Goal: Transaction & Acquisition: Purchase product/service

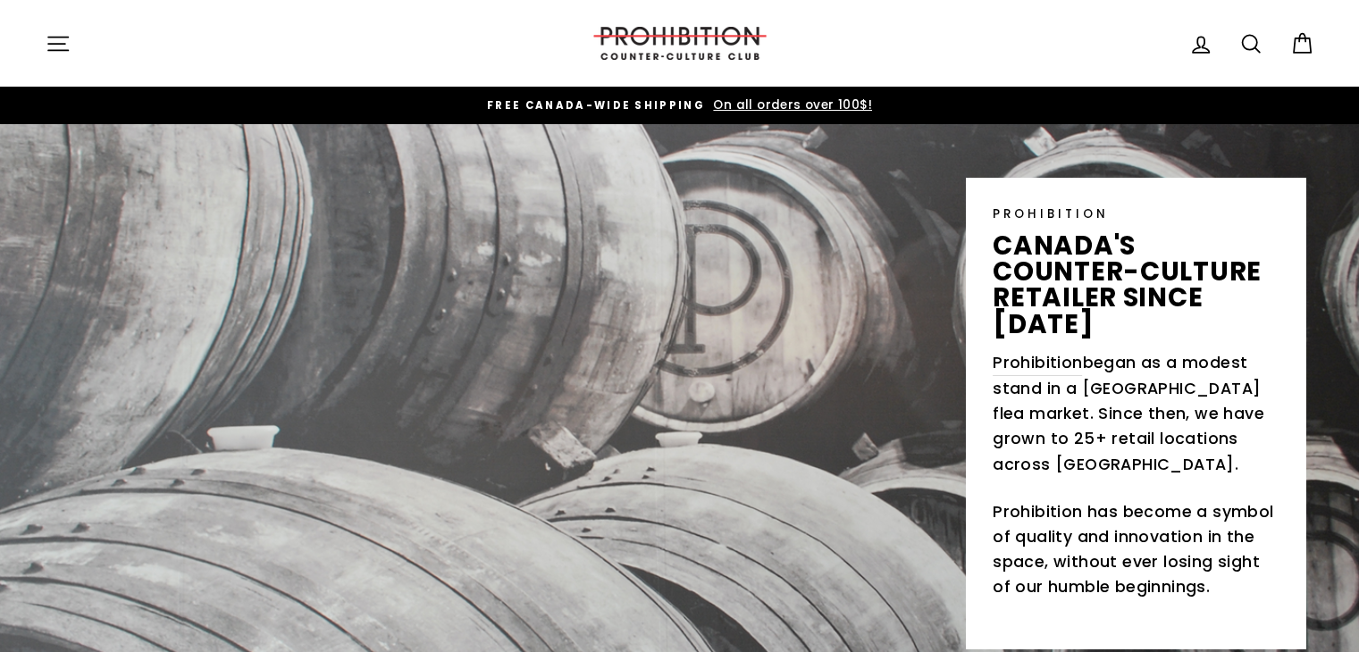
click at [46, 44] on icon "button" at bounding box center [58, 43] width 25 height 25
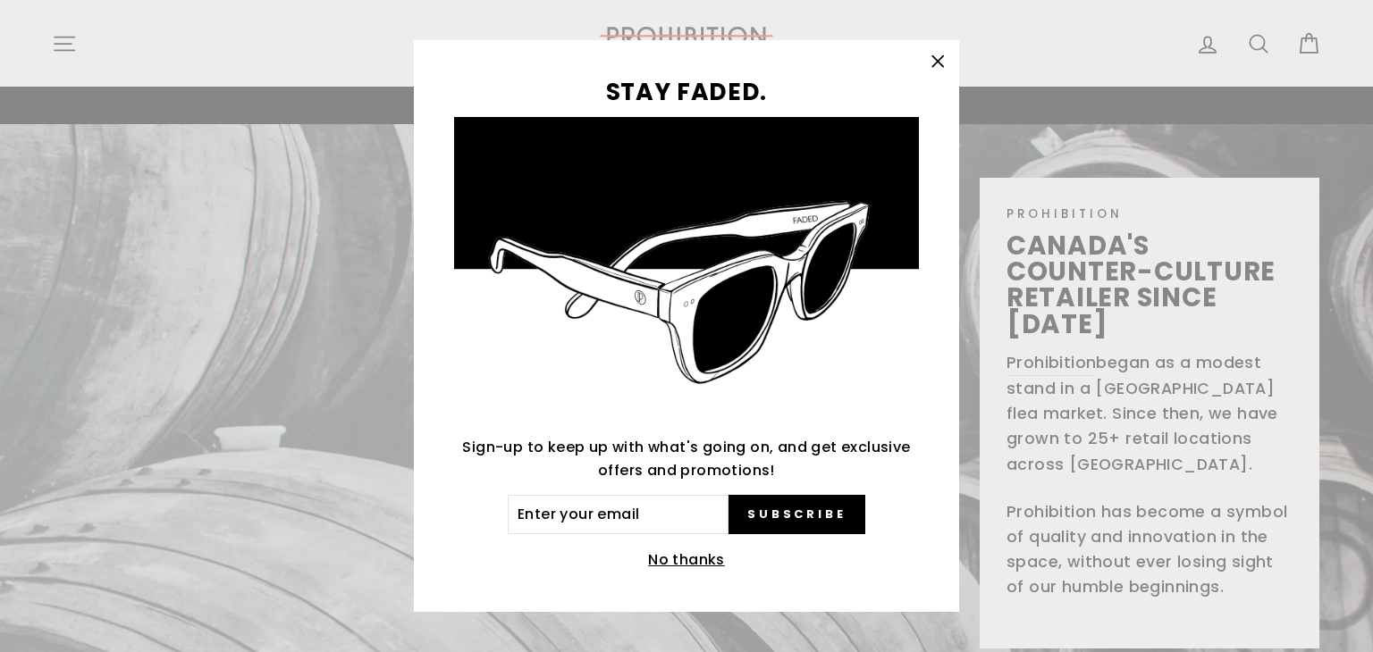
click at [925, 65] on icon "button" at bounding box center [937, 61] width 25 height 25
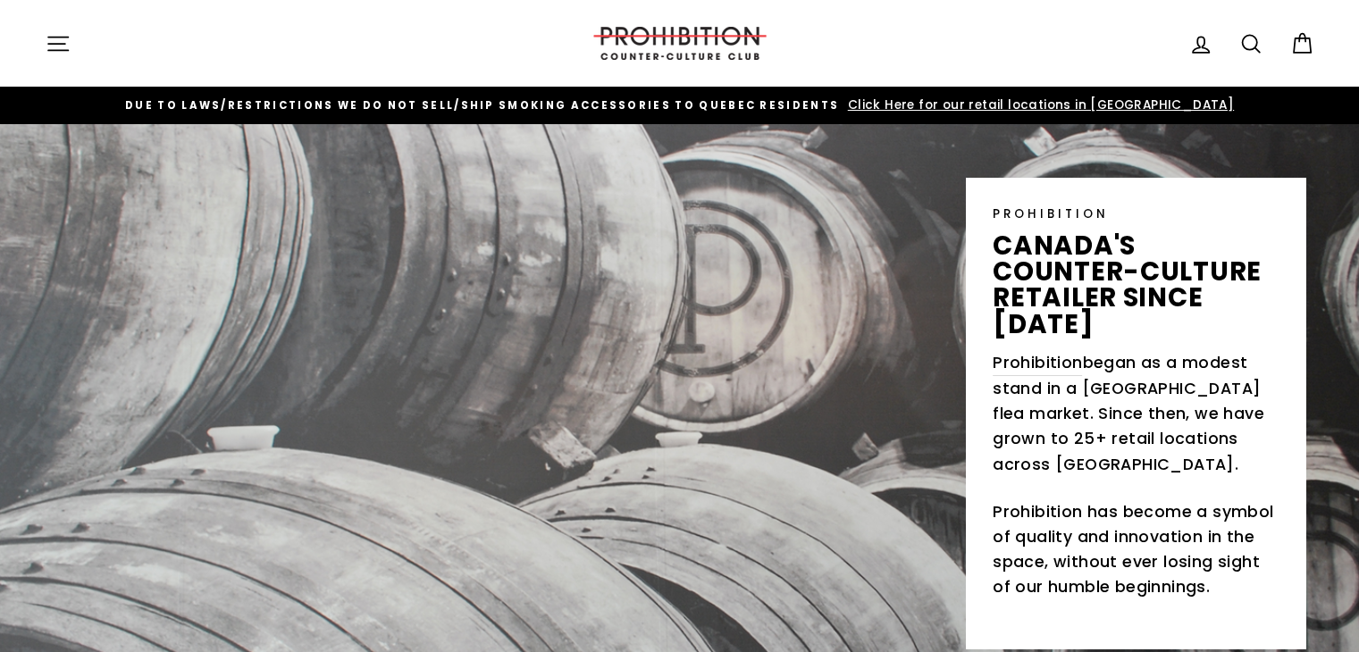
click at [58, 41] on icon "button" at bounding box center [58, 43] width 25 height 25
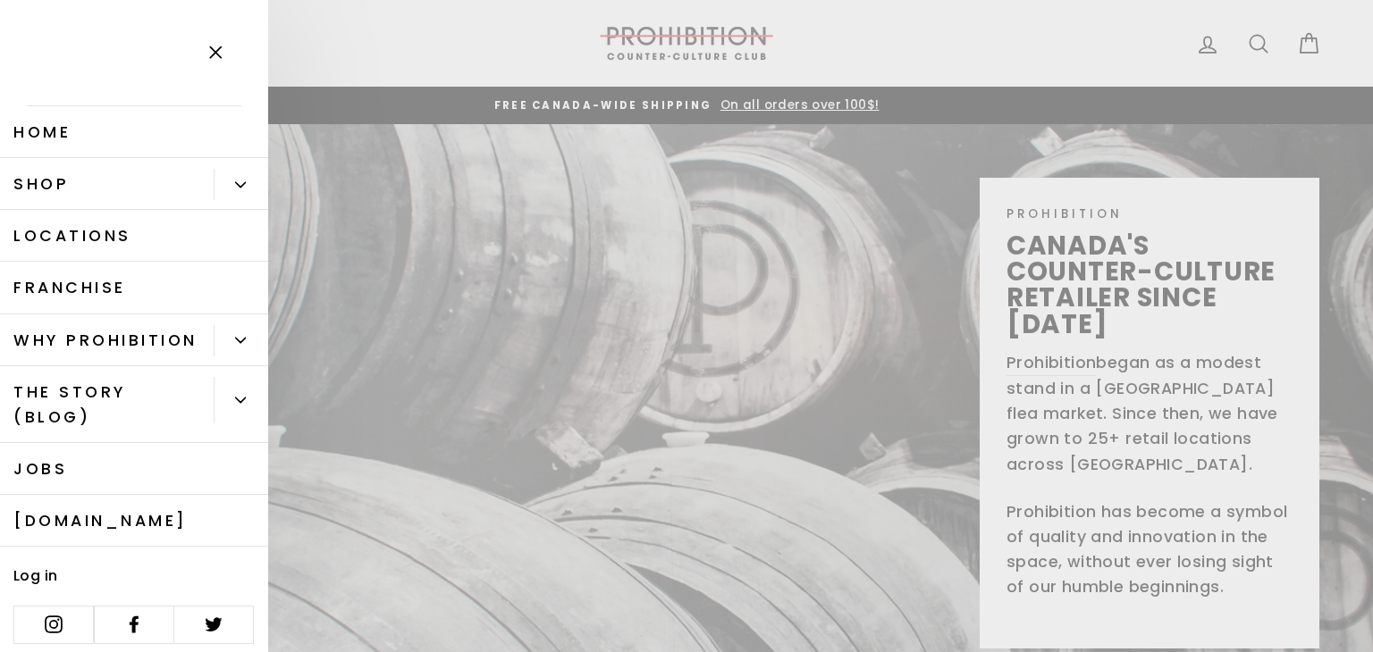
click at [233, 181] on button "Primary" at bounding box center [241, 184] width 55 height 31
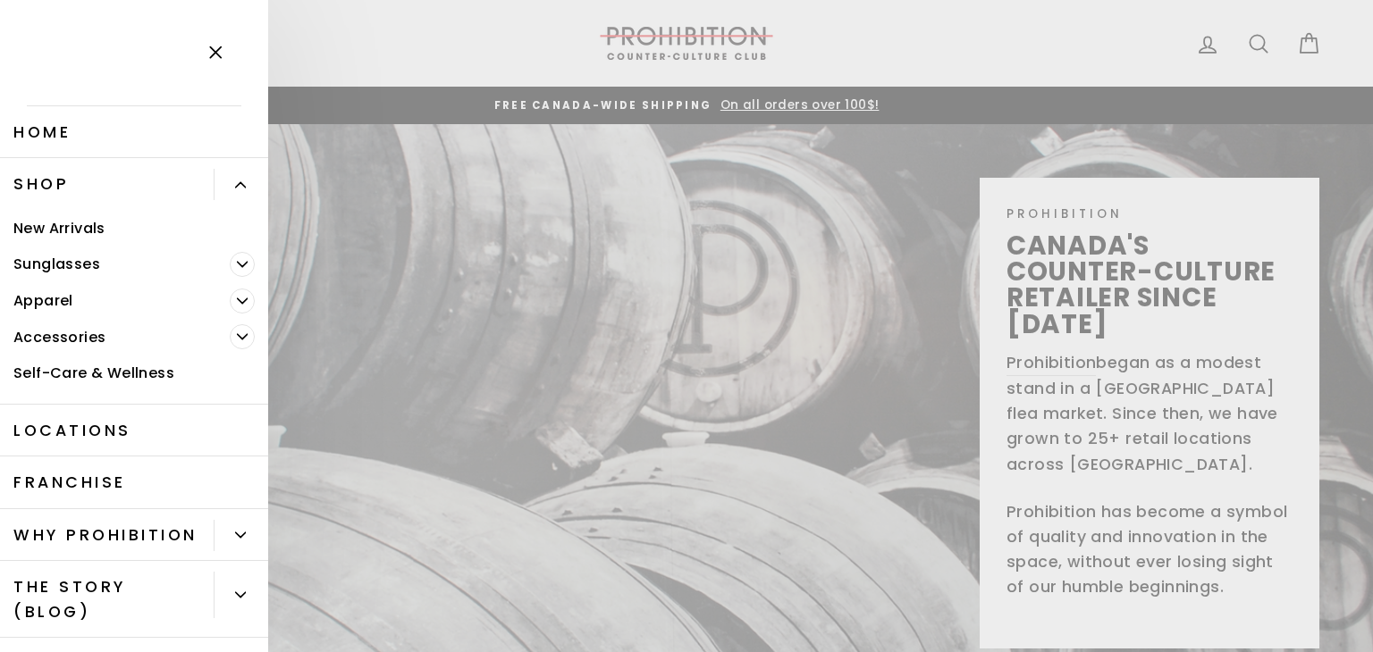
click at [88, 233] on link "New Arrivals" at bounding box center [134, 228] width 268 height 37
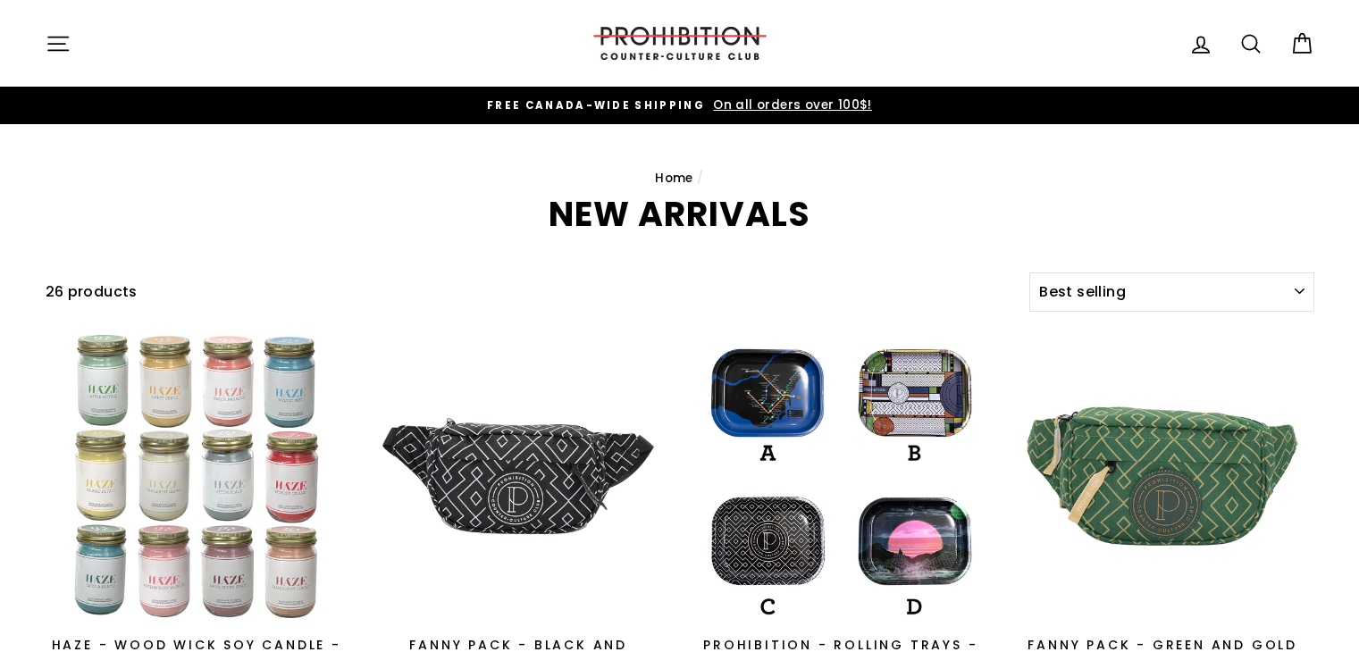
select select "best-selling"
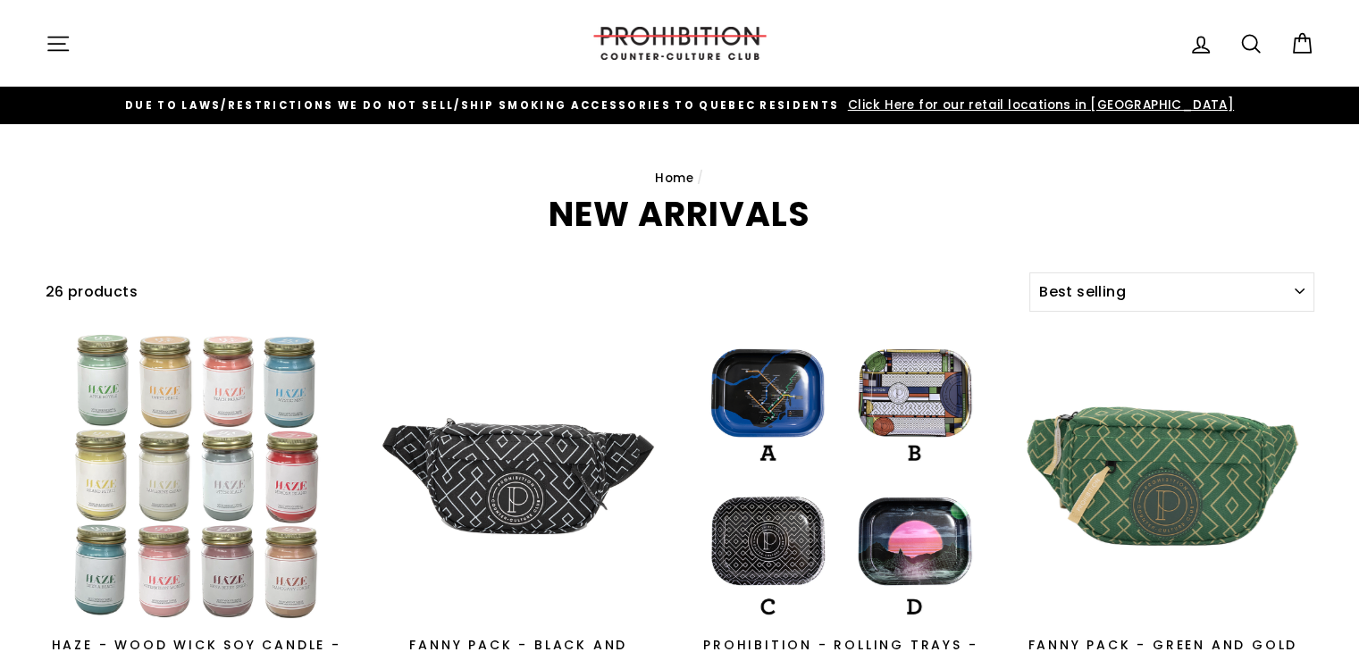
click at [63, 44] on icon "button" at bounding box center [58, 43] width 20 height 13
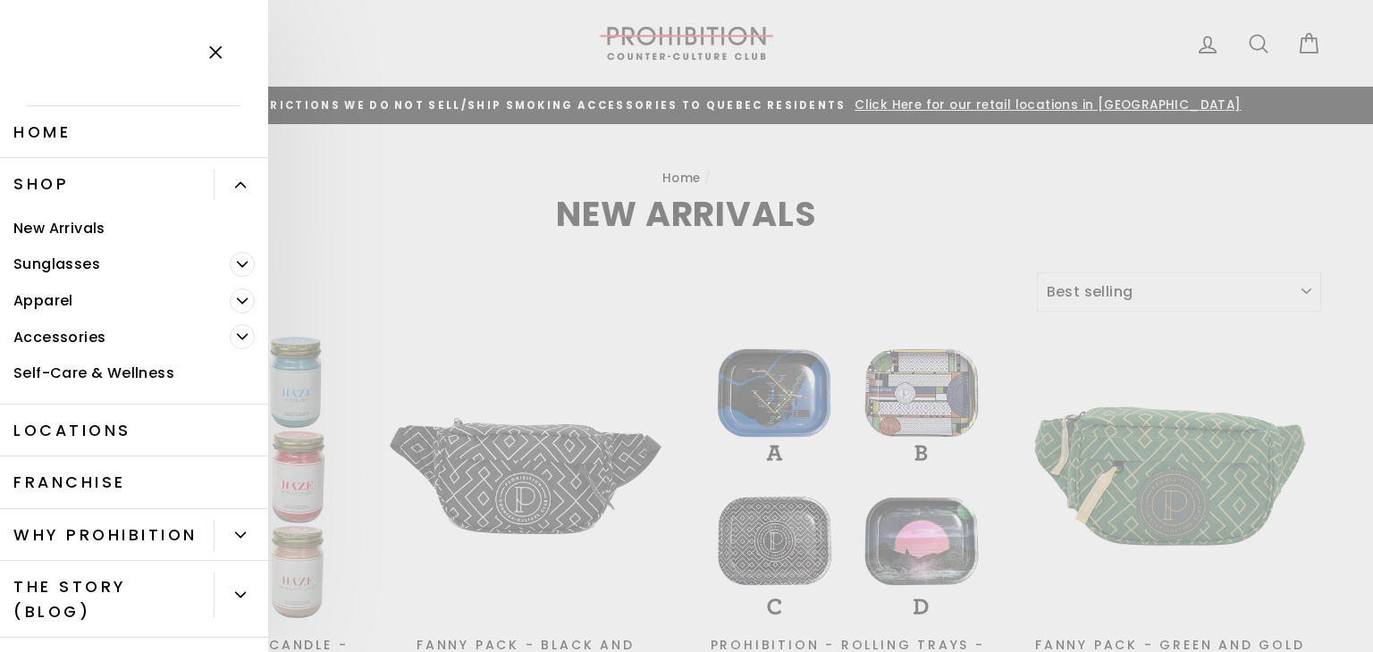
click at [236, 299] on span "Primary" at bounding box center [242, 301] width 25 height 25
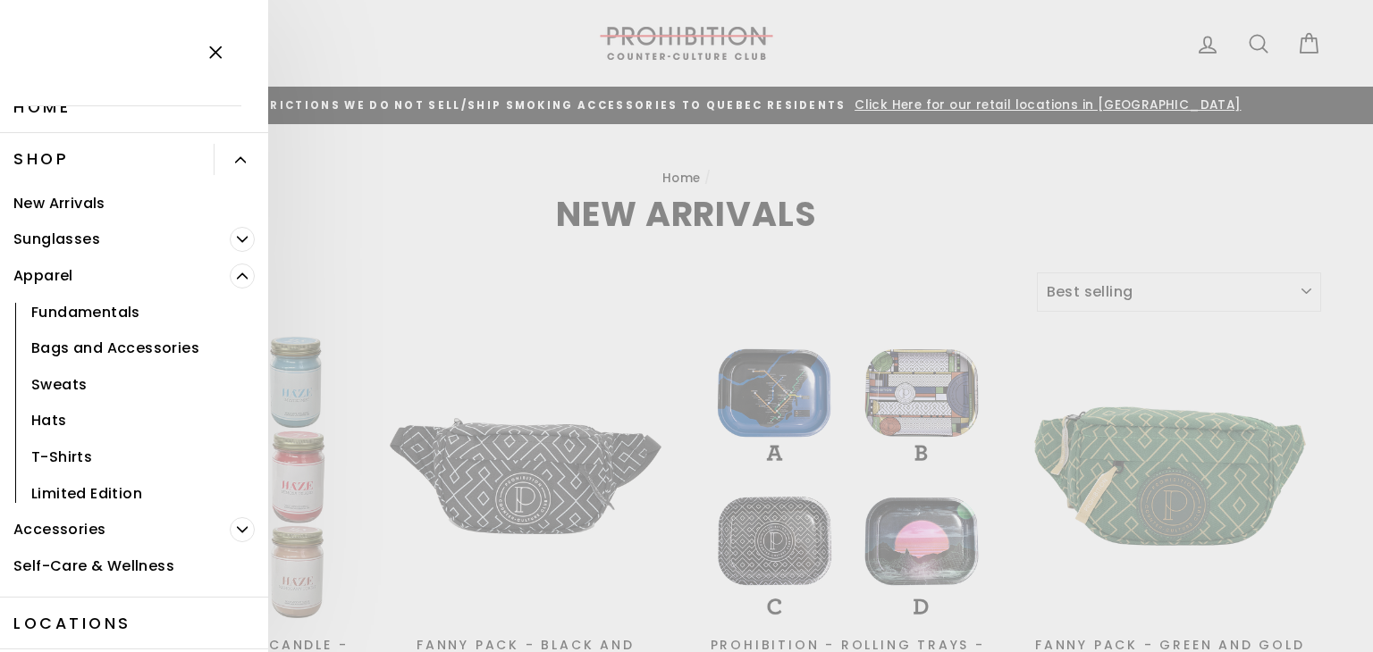
scroll to position [179, 0]
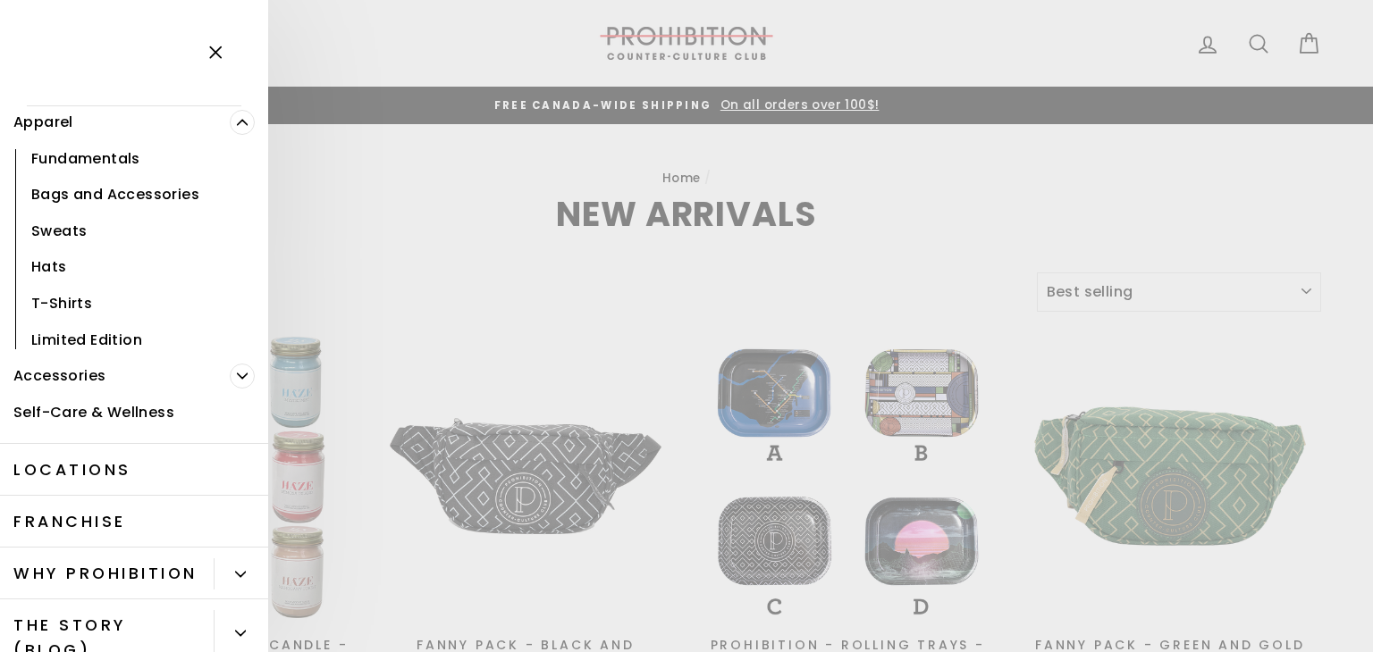
click at [238, 377] on icon "Primary" at bounding box center [243, 376] width 10 height 4
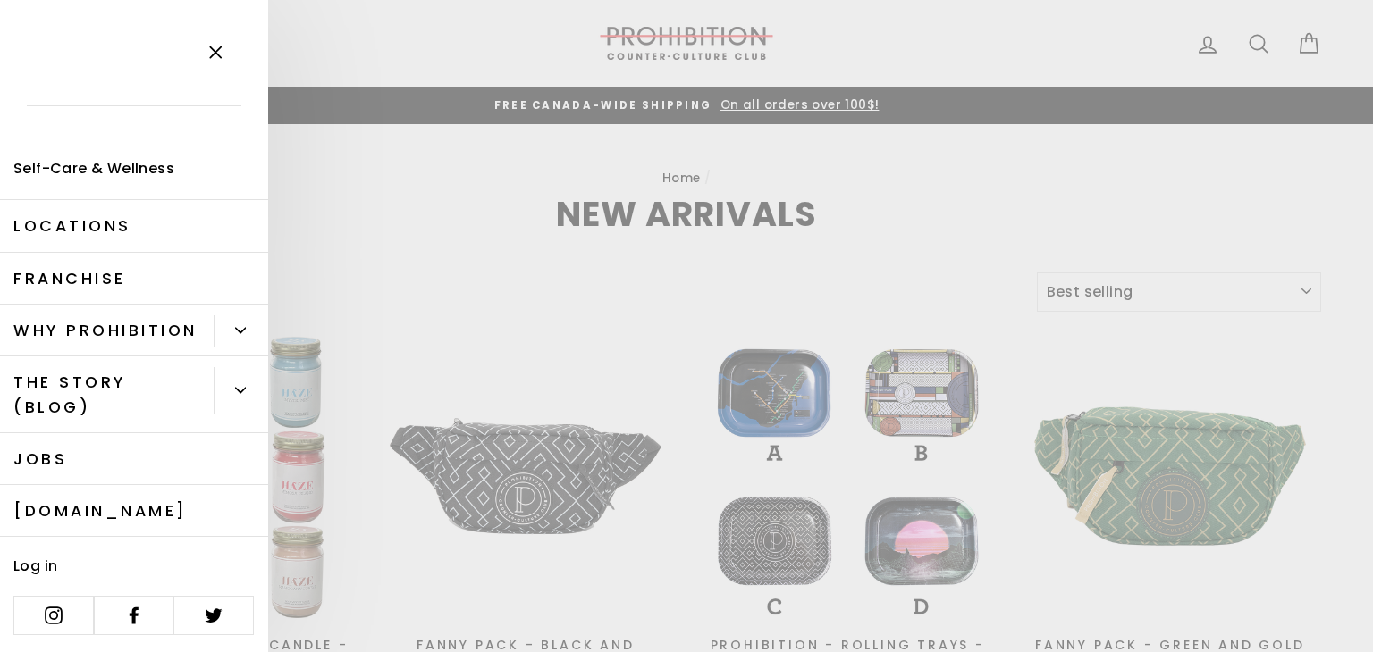
scroll to position [626, 0]
